Goal: Task Accomplishment & Management: Manage account settings

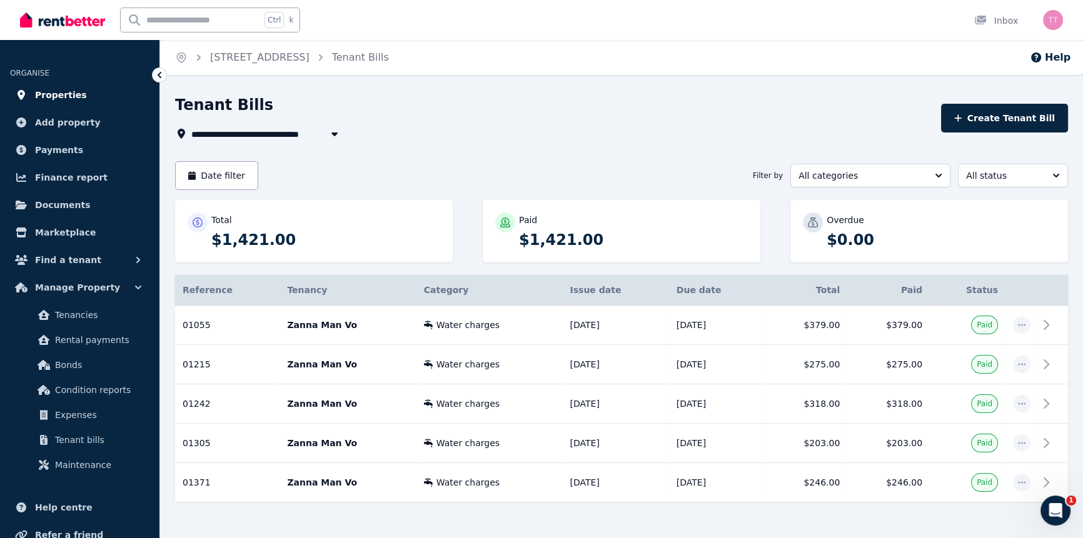
click at [58, 91] on span "Properties" at bounding box center [61, 95] width 52 height 15
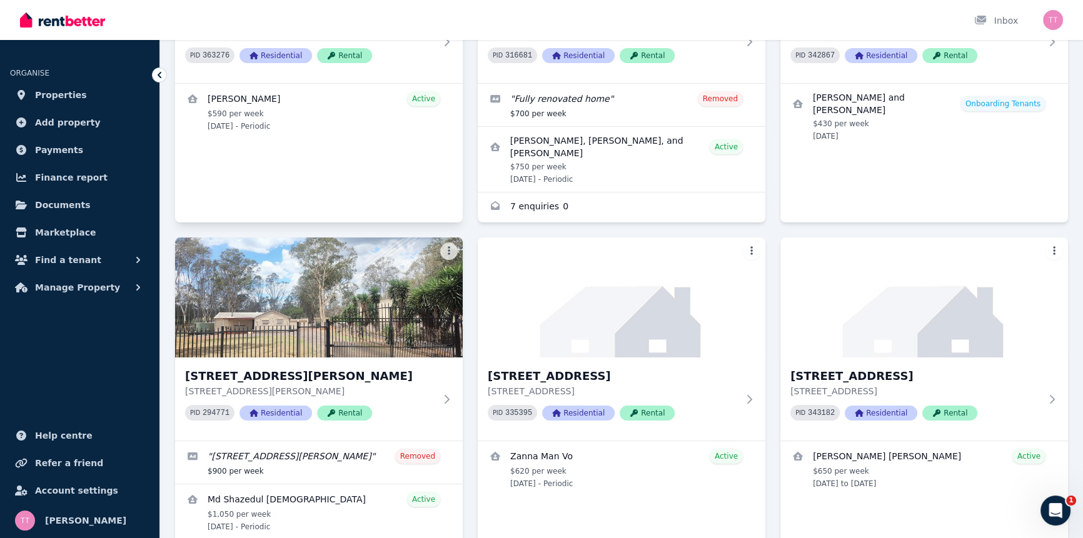
scroll to position [345, 0]
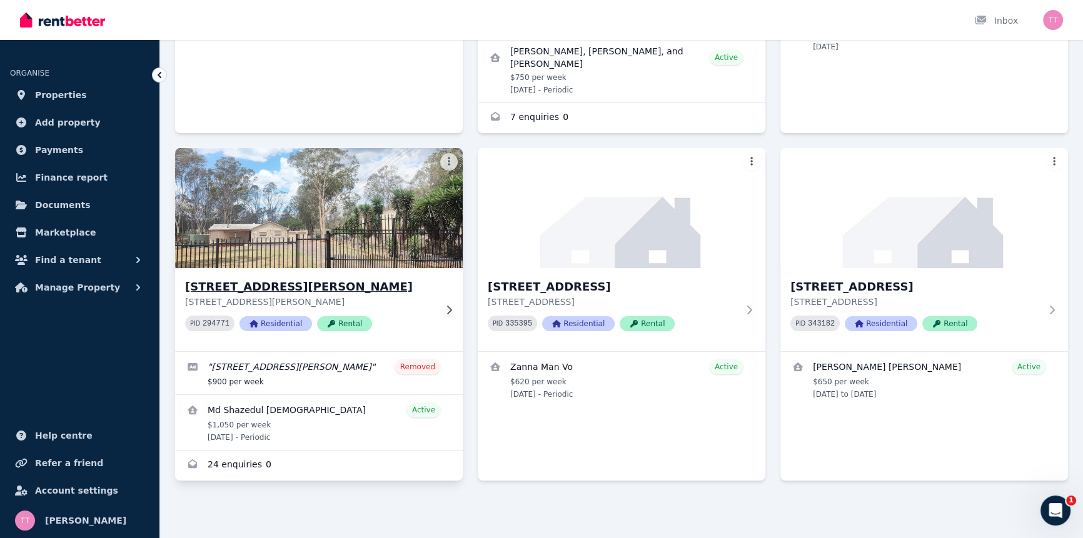
click at [326, 232] on img at bounding box center [319, 208] width 302 height 126
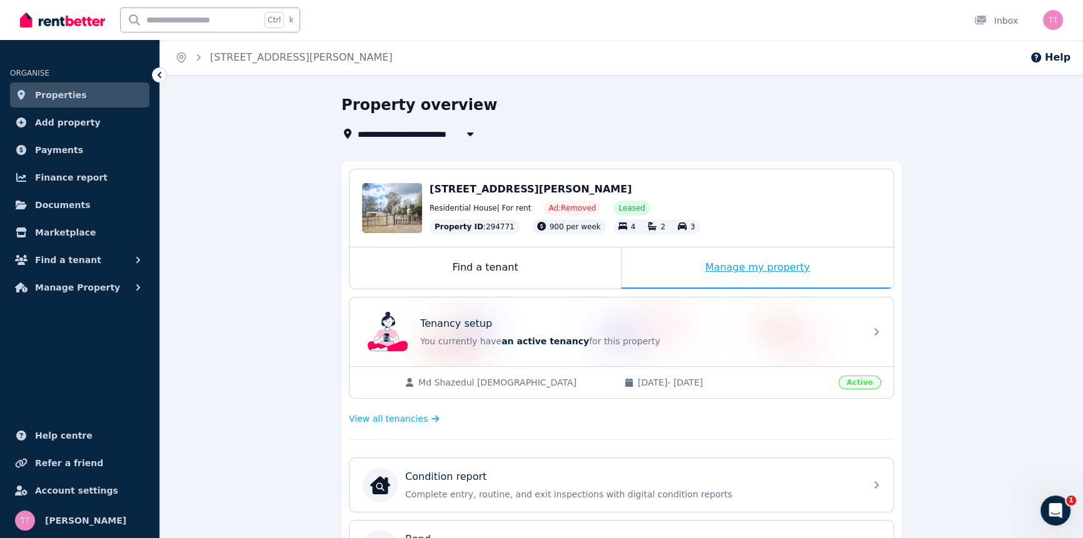
click at [713, 276] on div "Manage my property" at bounding box center [758, 268] width 272 height 41
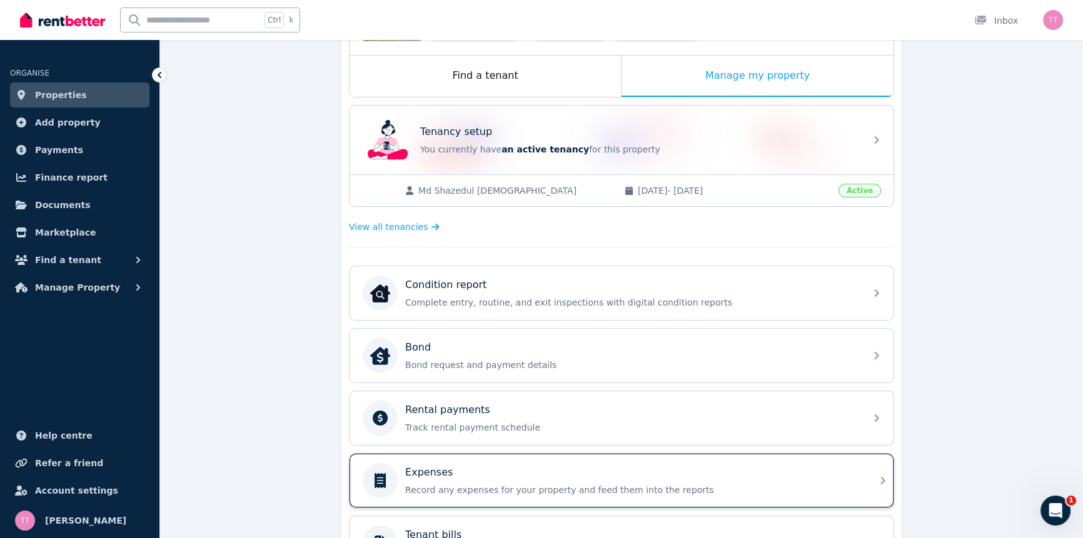
scroll to position [401, 0]
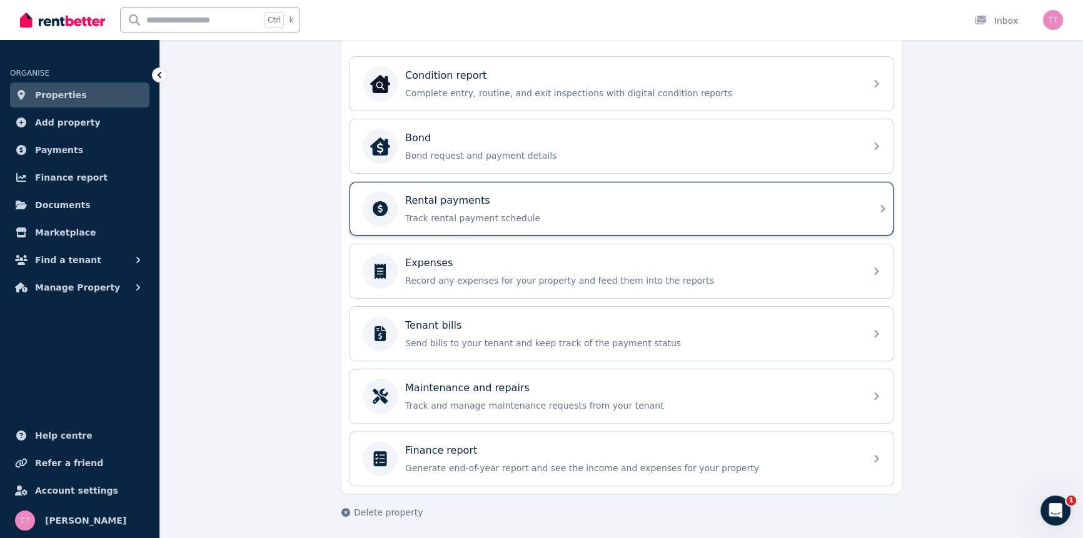
click at [446, 215] on p "Track rental payment schedule" at bounding box center [631, 218] width 453 height 13
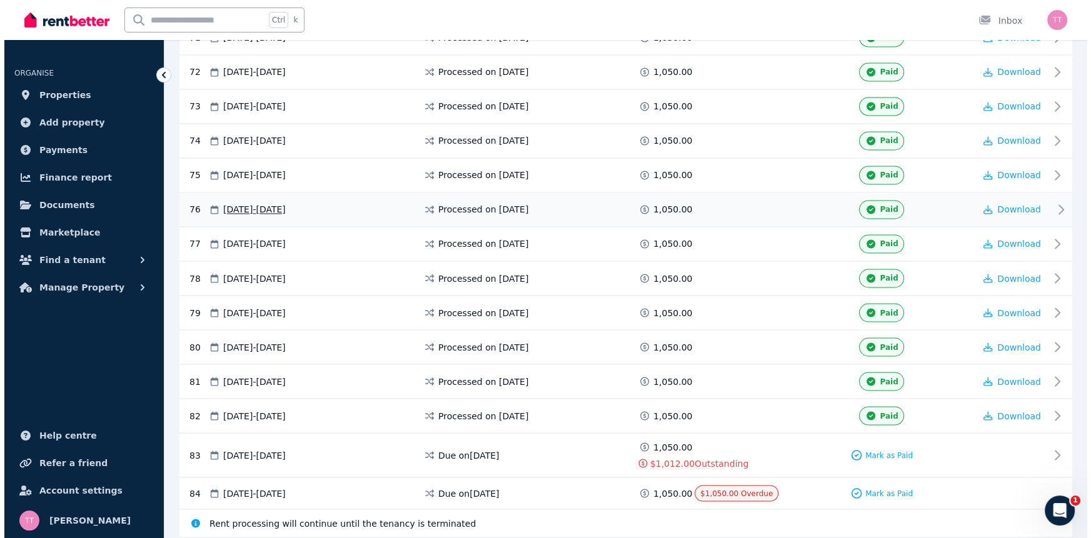
scroll to position [2721, 0]
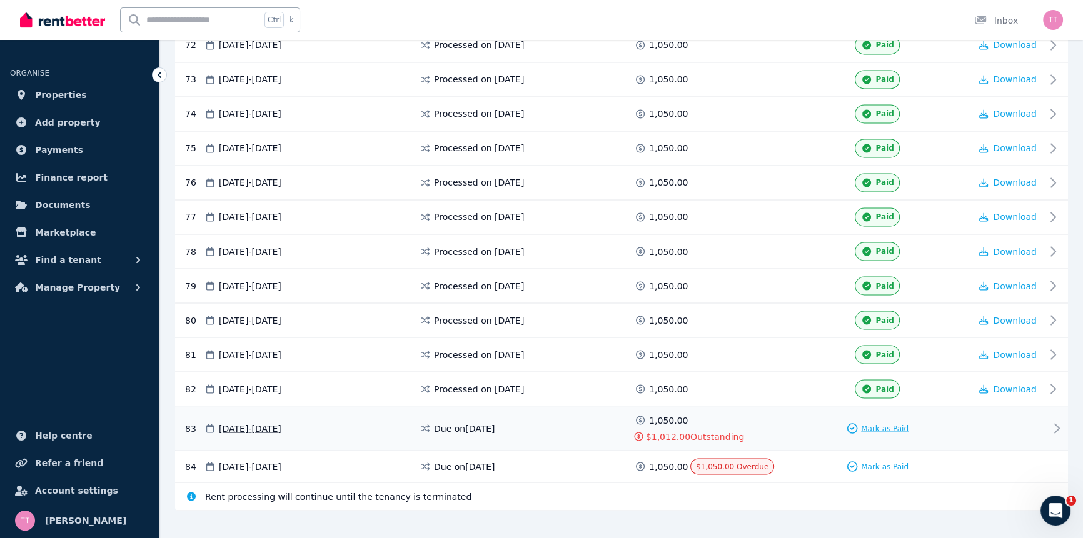
click at [880, 423] on span "Mark as Paid" at bounding box center [885, 428] width 48 height 10
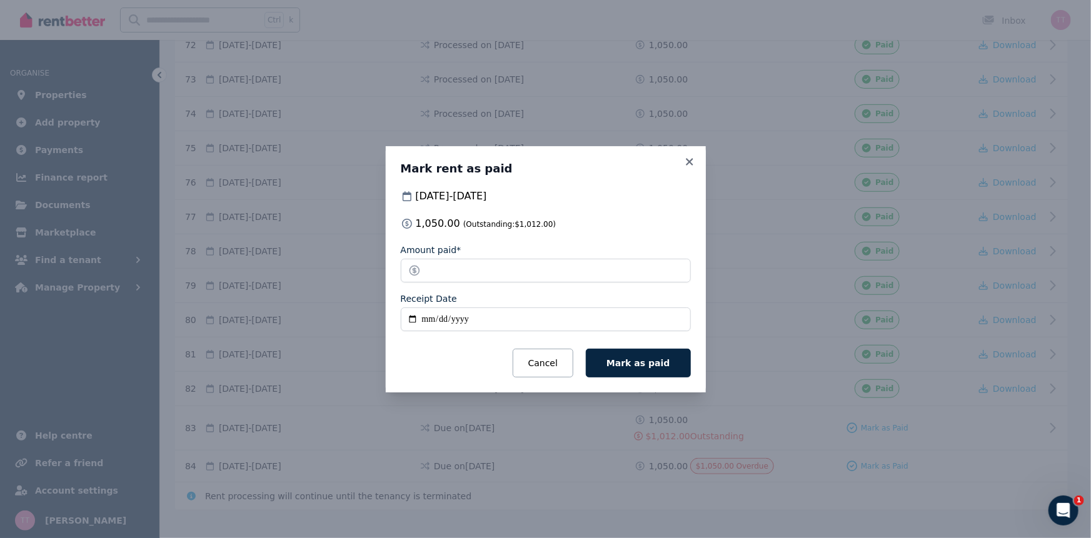
click at [413, 320] on input "Receipt Date" at bounding box center [546, 320] width 290 height 24
type input "**********"
click at [651, 365] on span "Mark as paid" at bounding box center [638, 363] width 63 height 10
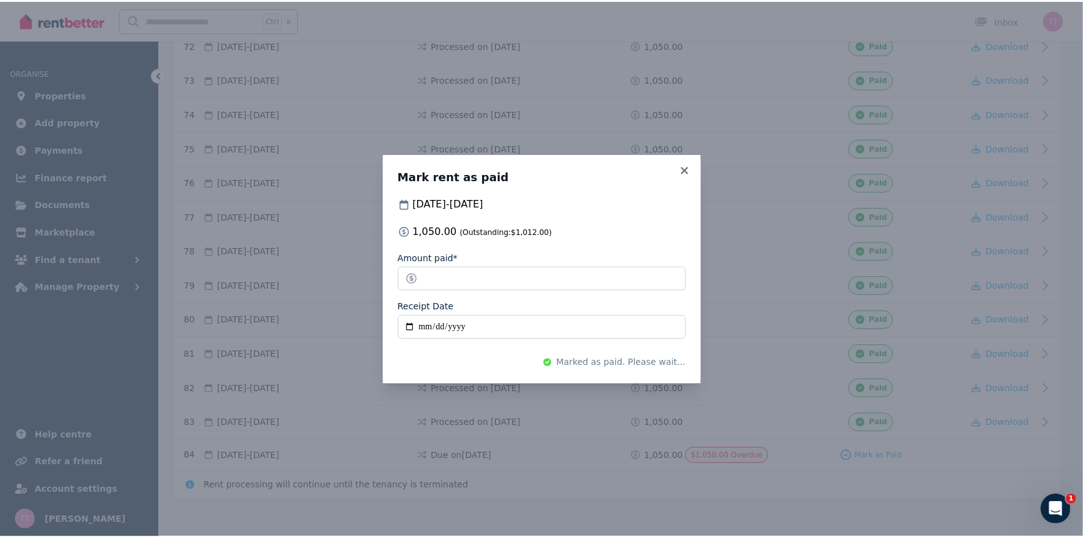
scroll to position [2712, 0]
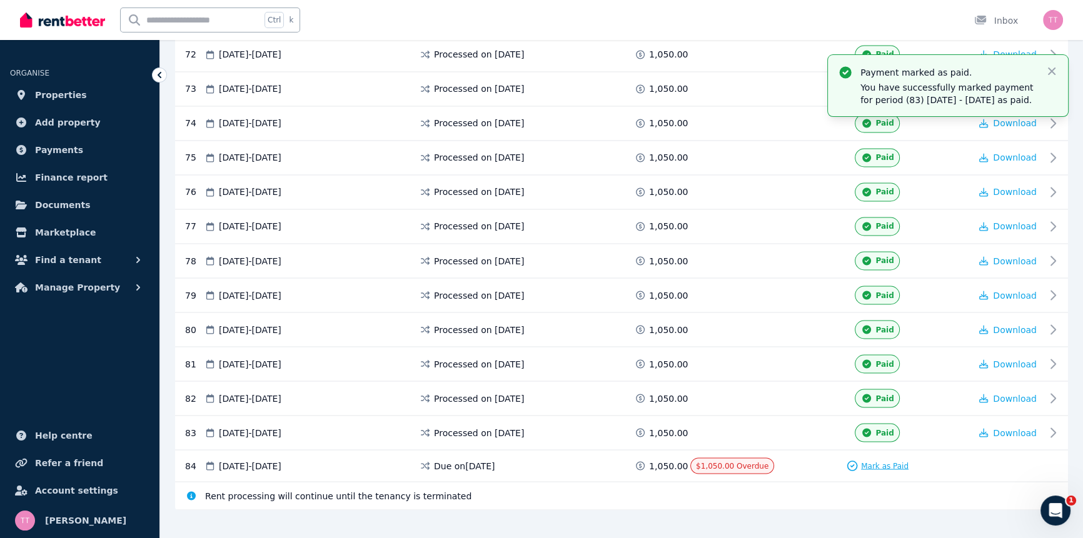
click at [886, 461] on span "Mark as Paid" at bounding box center [885, 466] width 48 height 10
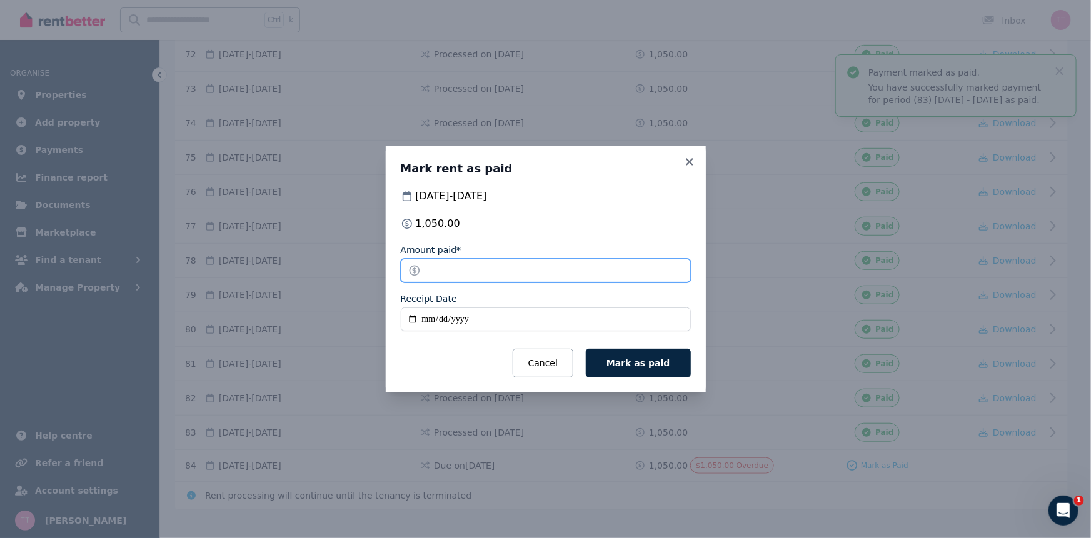
drag, startPoint x: 443, startPoint y: 270, endPoint x: 423, endPoint y: 271, distance: 20.0
click at [423, 271] on input "*******" at bounding box center [546, 271] width 290 height 24
type input "*****"
click at [413, 320] on input "Receipt Date" at bounding box center [546, 320] width 290 height 24
type input "**********"
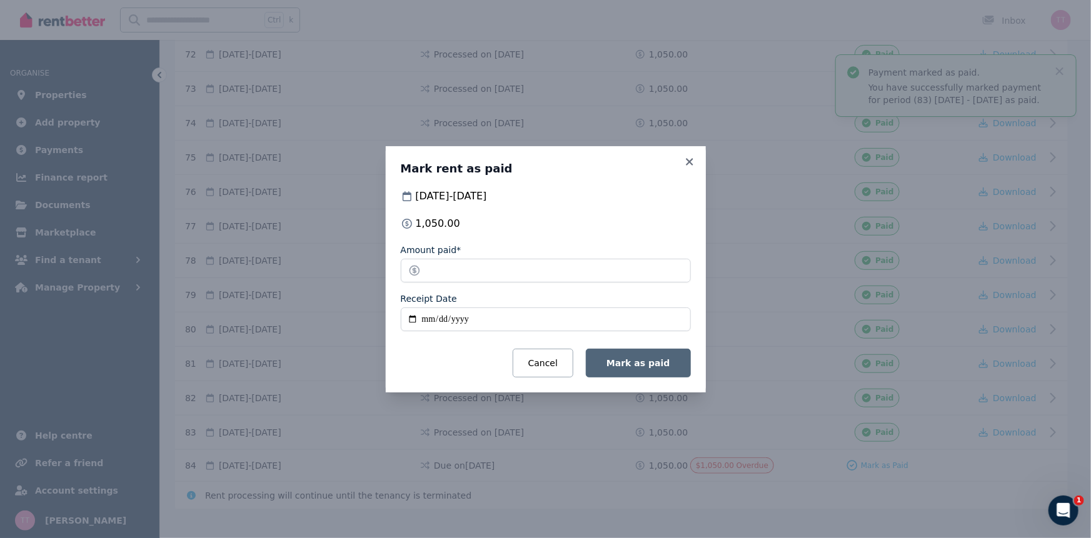
click at [668, 370] on button "Mark as paid" at bounding box center [638, 363] width 104 height 29
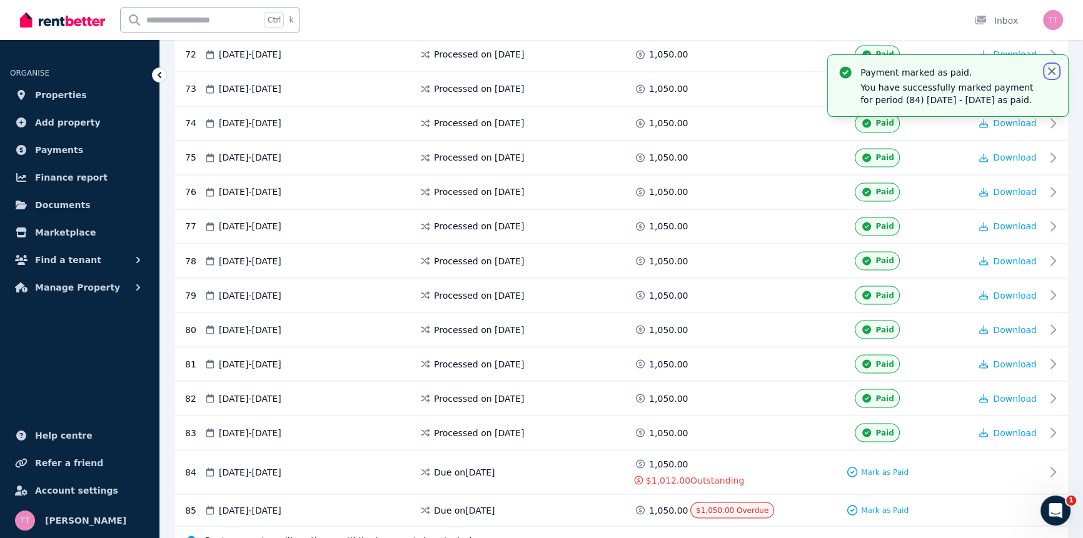
click at [1054, 72] on icon "button" at bounding box center [1052, 71] width 13 height 13
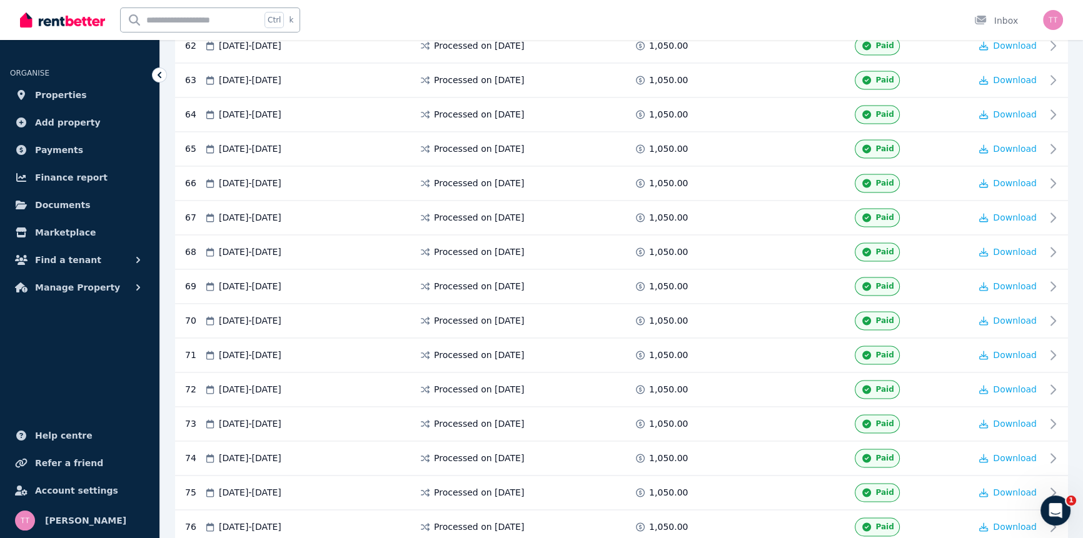
scroll to position [2756, 0]
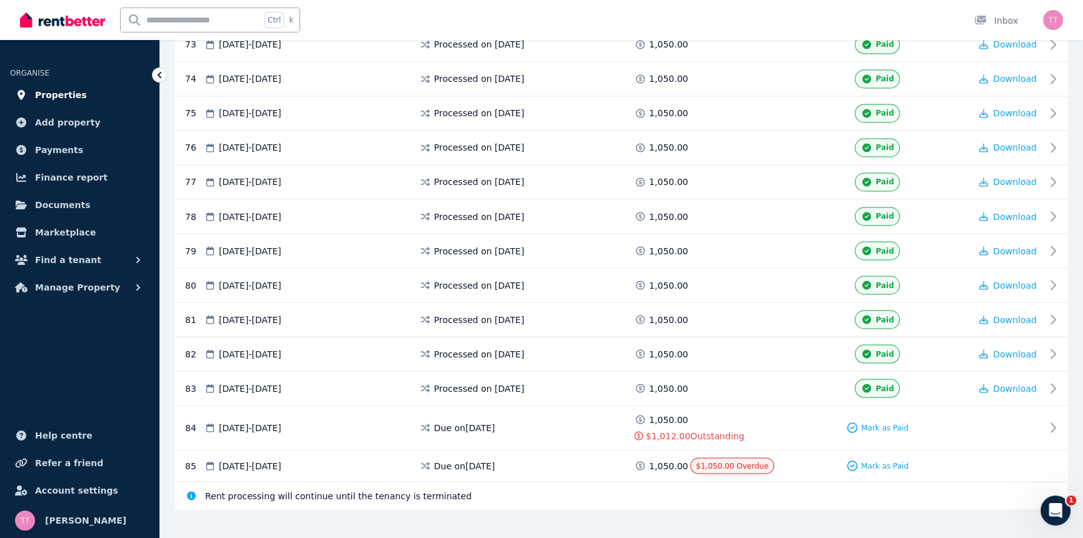
click at [46, 100] on span "Properties" at bounding box center [61, 95] width 52 height 15
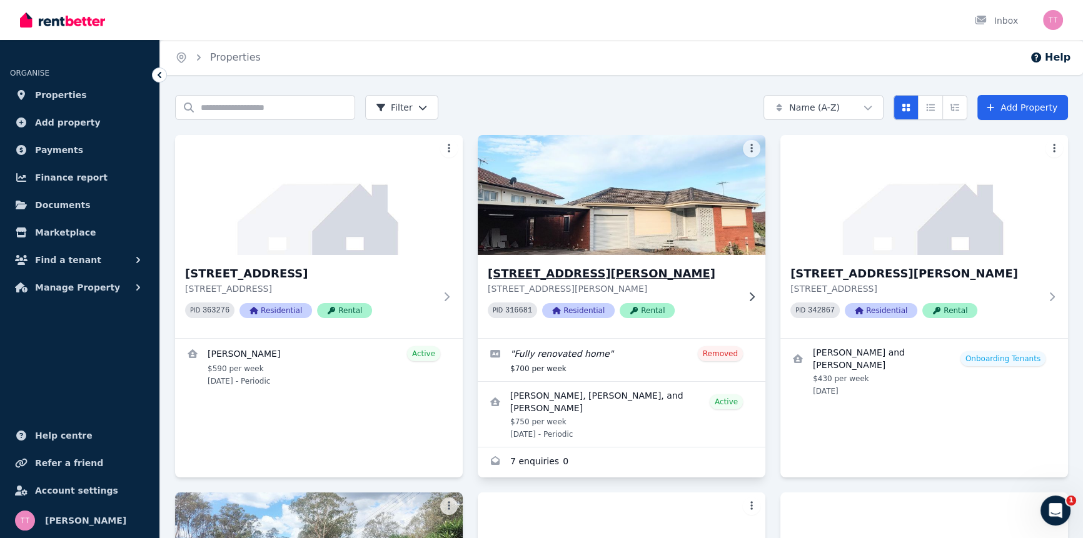
click at [615, 268] on h3 "1 Exhibition Parade, Mount Pritchard" at bounding box center [613, 274] width 250 height 18
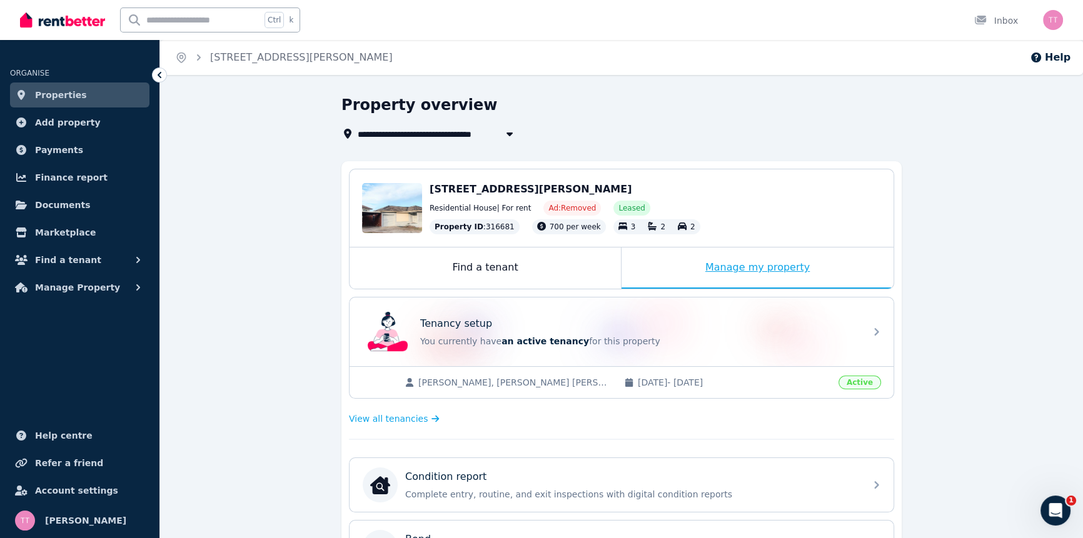
click at [749, 271] on div "Manage my property" at bounding box center [758, 268] width 272 height 41
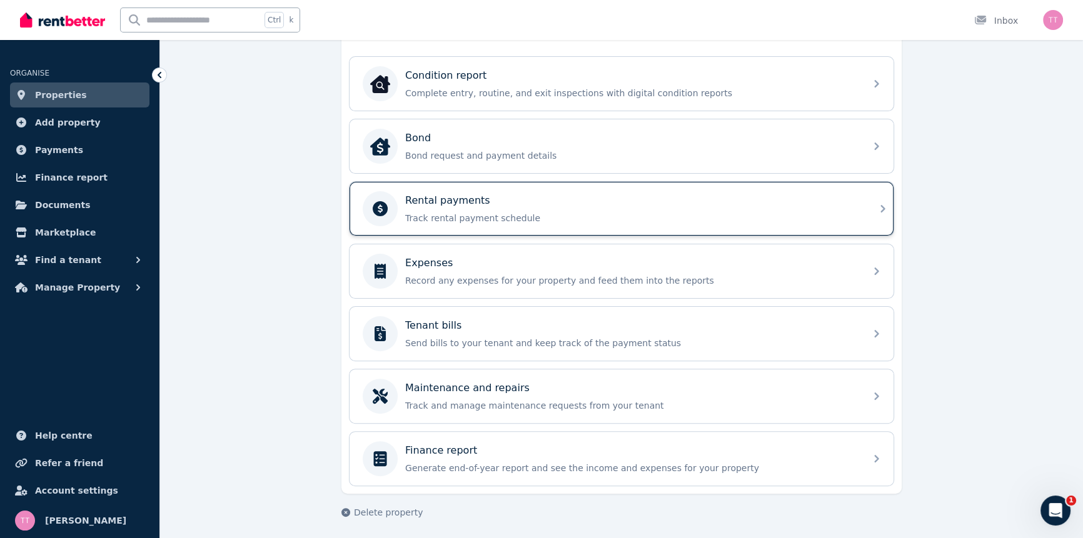
click at [451, 199] on p "Rental payments" at bounding box center [447, 200] width 85 height 15
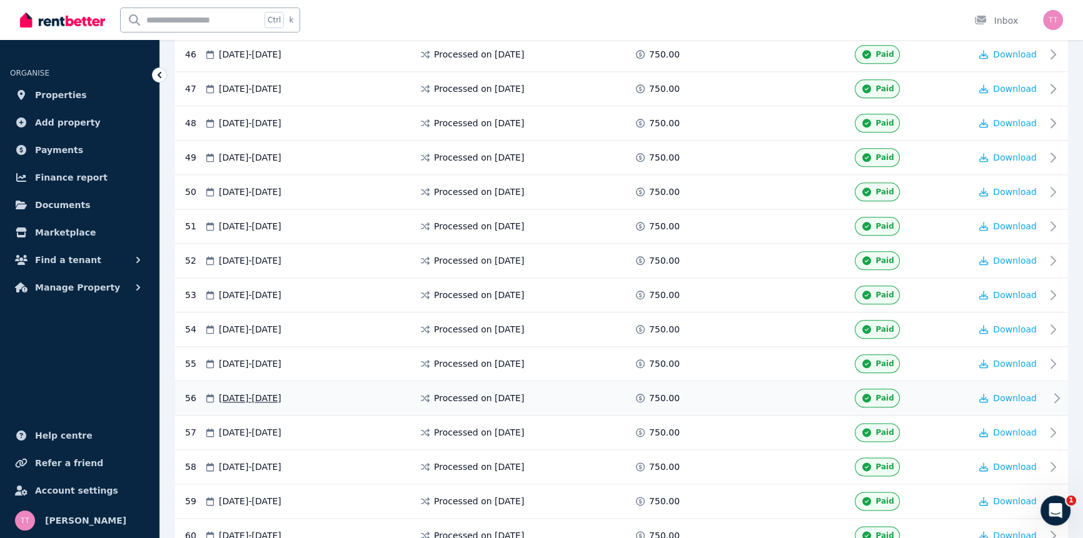
scroll to position [2147, 0]
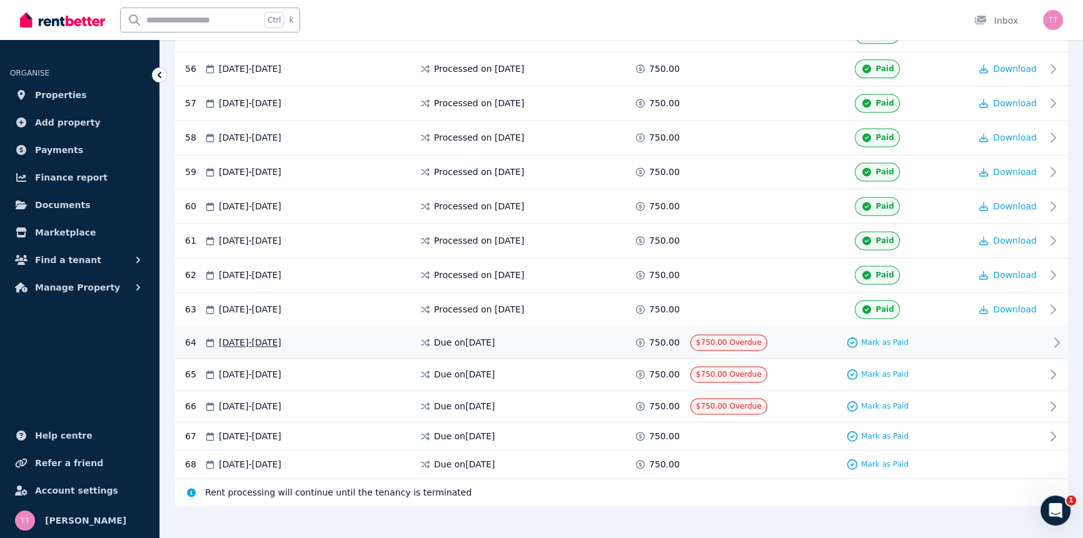
click at [732, 338] on span "$750.00 Overdue" at bounding box center [729, 342] width 66 height 9
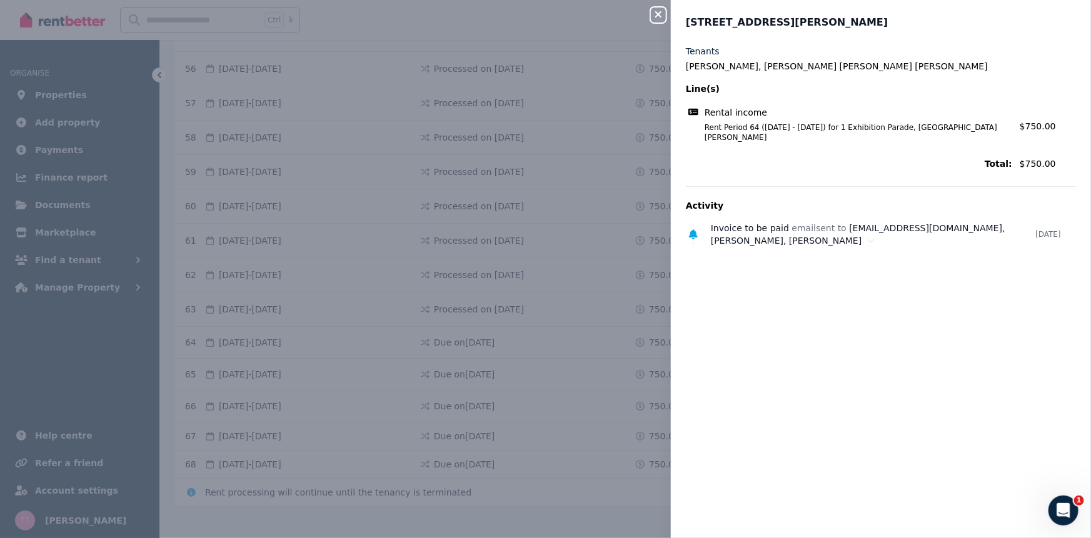
click at [656, 11] on icon "button" at bounding box center [658, 14] width 15 height 10
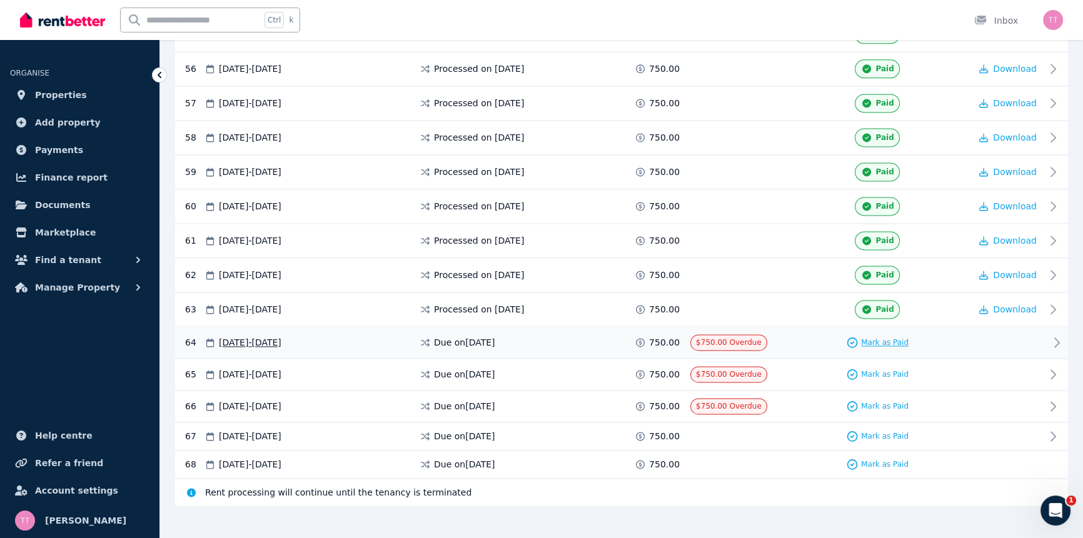
click at [902, 338] on span "Mark as Paid" at bounding box center [885, 343] width 48 height 10
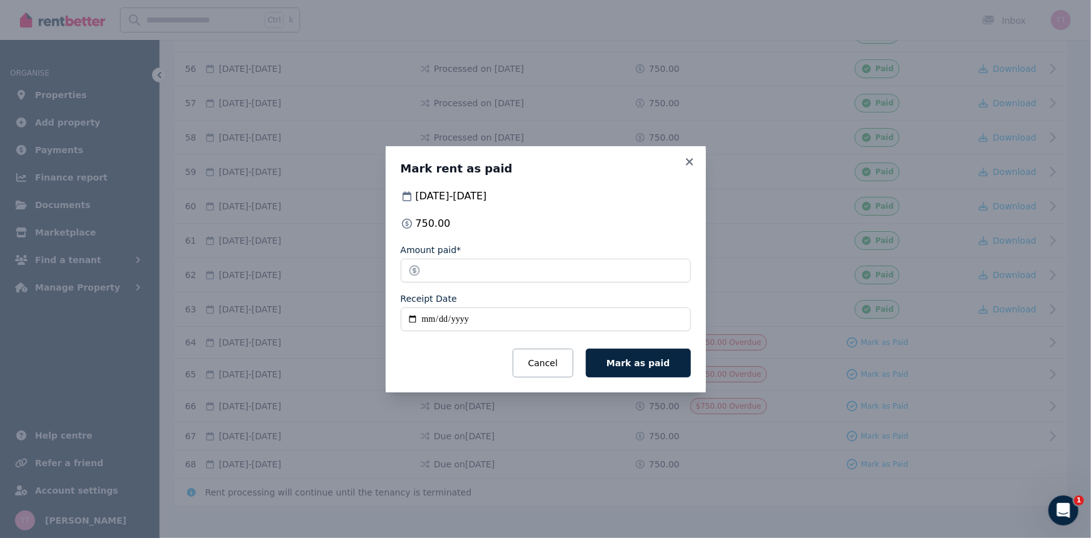
click at [413, 321] on input "Receipt Date" at bounding box center [546, 320] width 290 height 24
type input "**********"
click at [662, 361] on span "Mark as paid" at bounding box center [638, 363] width 63 height 10
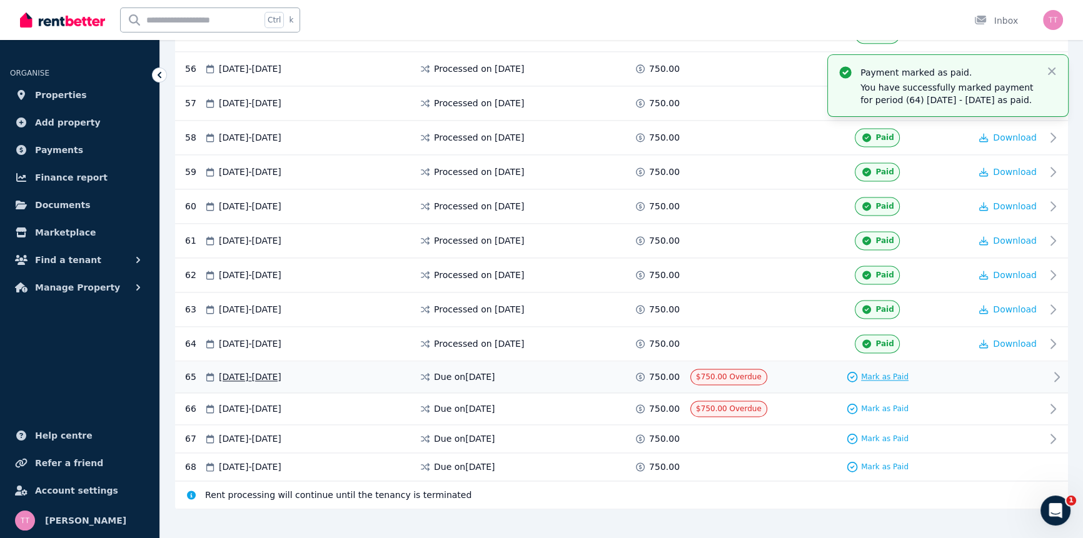
click at [887, 372] on span "Mark as Paid" at bounding box center [885, 377] width 48 height 10
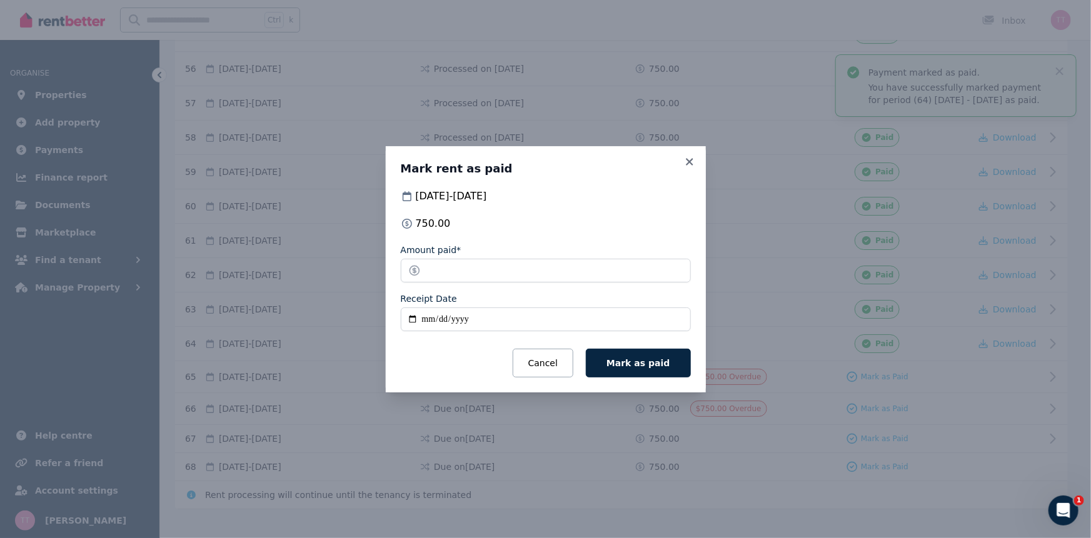
click at [411, 318] on input "Receipt Date" at bounding box center [546, 320] width 290 height 24
type input "**********"
click at [650, 366] on span "Mark as paid" at bounding box center [638, 363] width 63 height 10
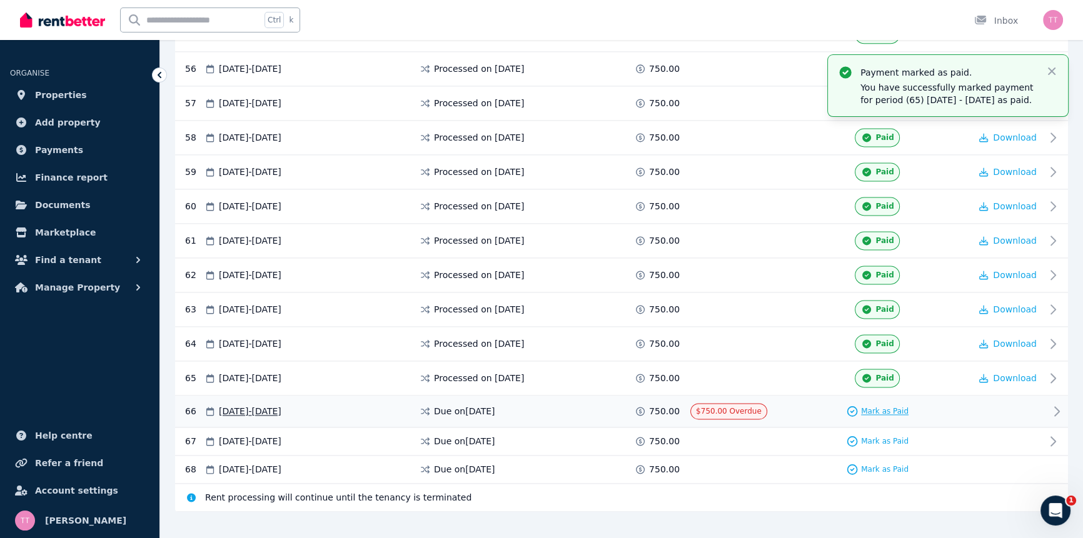
click at [891, 406] on span "Mark as Paid" at bounding box center [885, 411] width 48 height 10
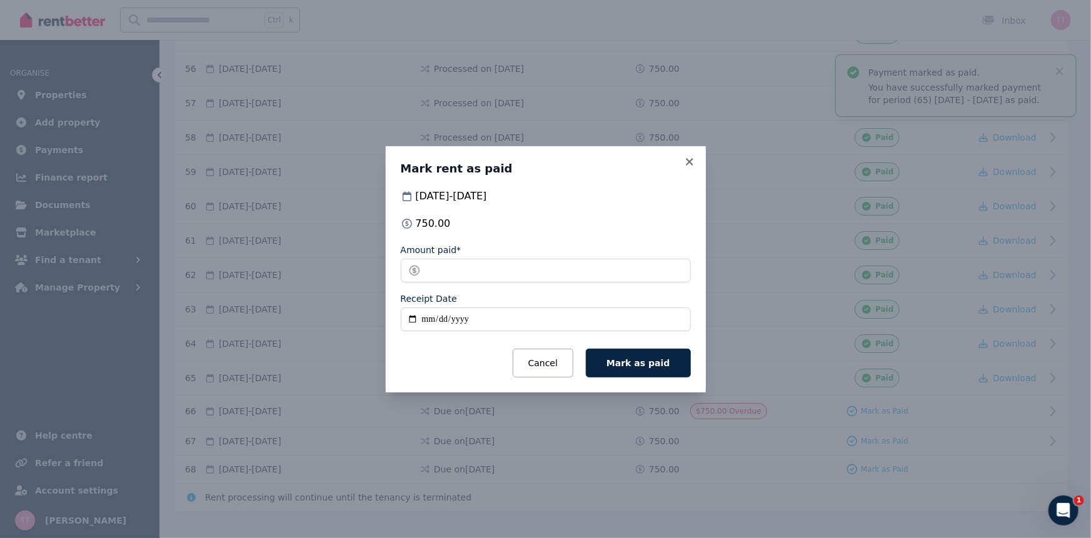
click at [409, 317] on input "Receipt Date" at bounding box center [546, 320] width 290 height 24
type input "**********"
click at [660, 366] on span "Mark as paid" at bounding box center [638, 363] width 63 height 10
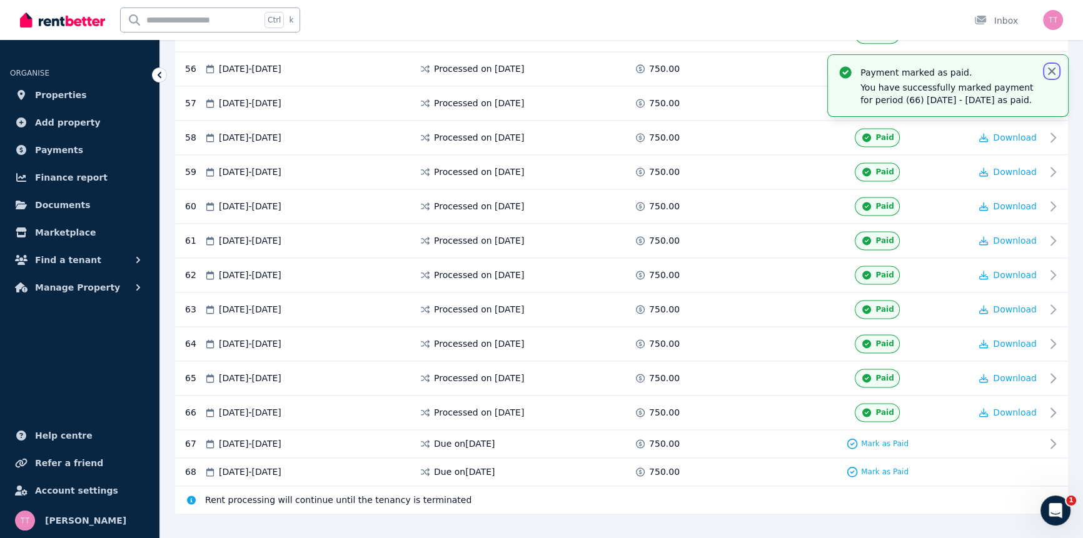
click at [1052, 73] on icon "button" at bounding box center [1052, 71] width 13 height 13
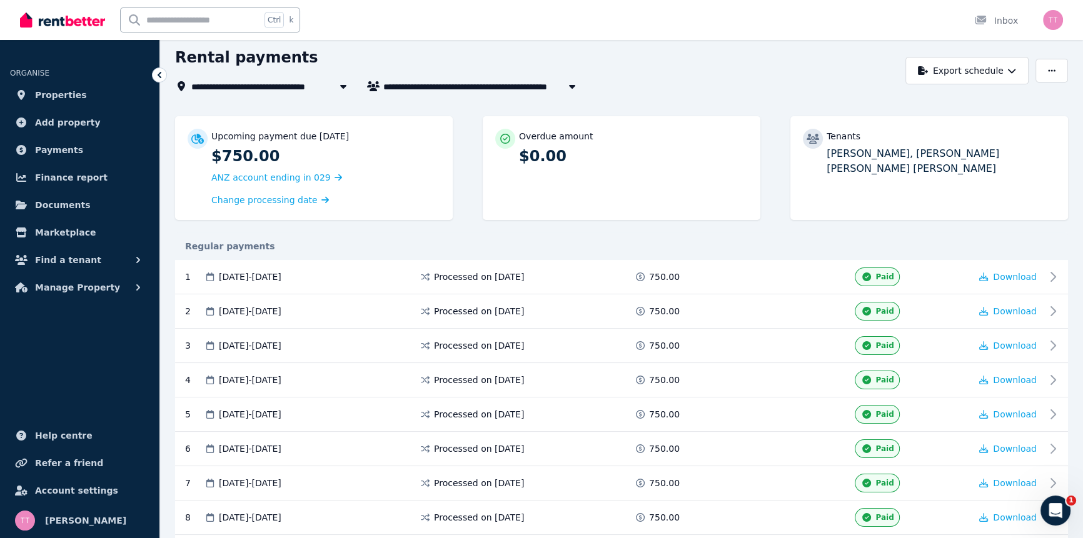
scroll to position [0, 0]
